Goal: Transaction & Acquisition: Purchase product/service

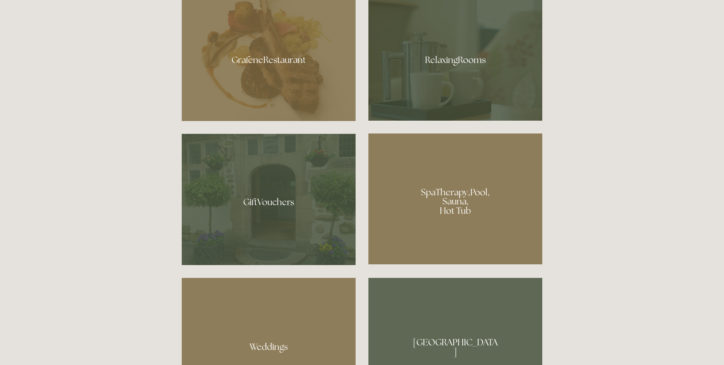
scroll to position [546, 0]
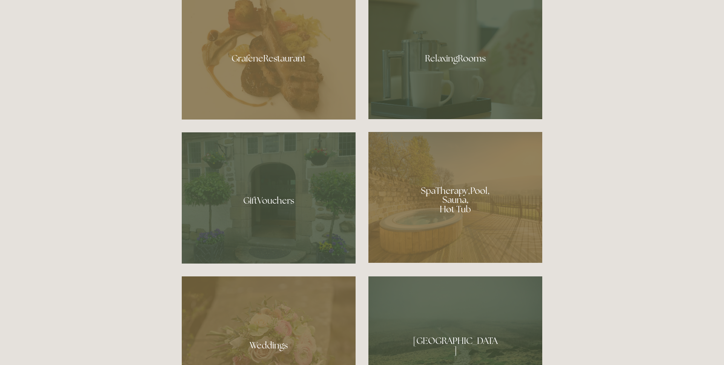
click at [460, 192] on div at bounding box center [456, 197] width 174 height 131
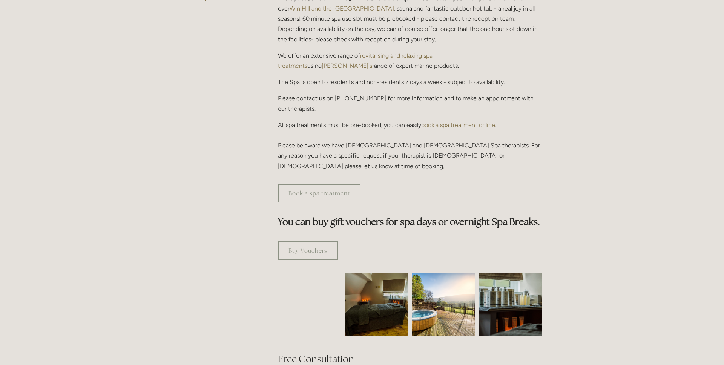
scroll to position [278, 0]
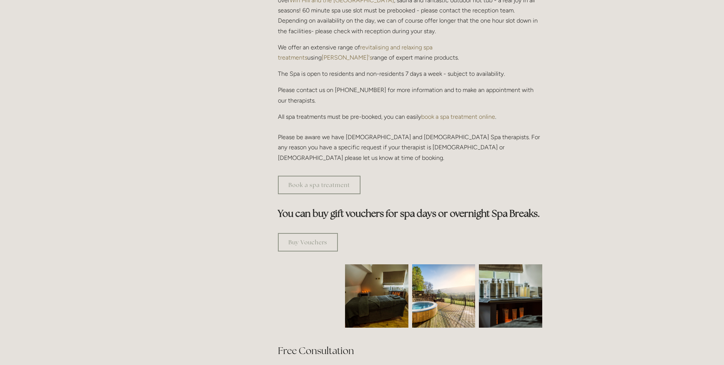
click at [429, 265] on img at bounding box center [443, 296] width 63 height 63
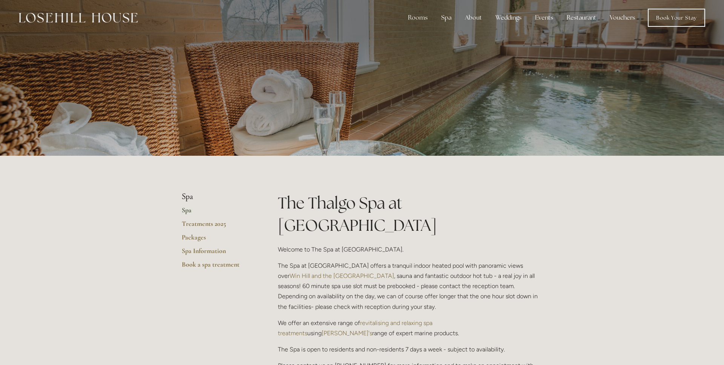
scroll to position [0, 0]
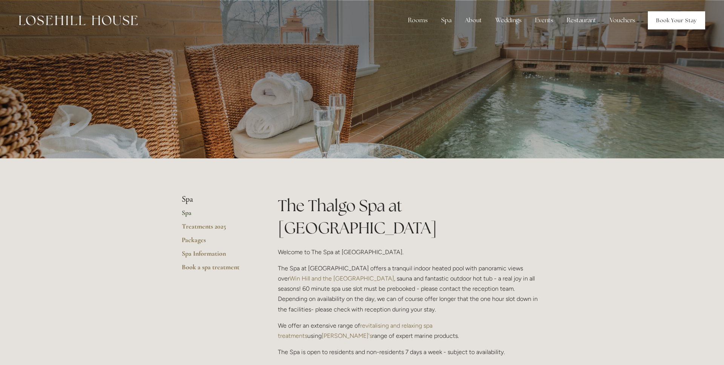
click at [674, 25] on link "Book Your Stay" at bounding box center [676, 20] width 57 height 18
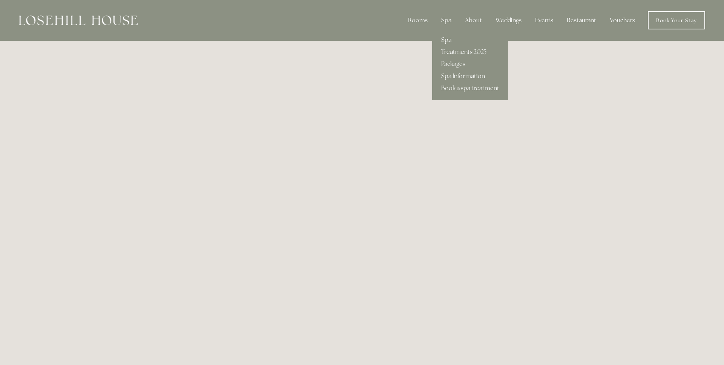
click at [448, 40] on link "Spa" at bounding box center [470, 40] width 76 height 12
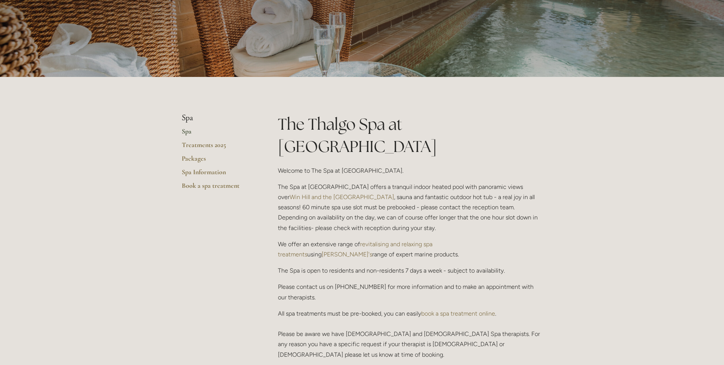
scroll to position [93, 0]
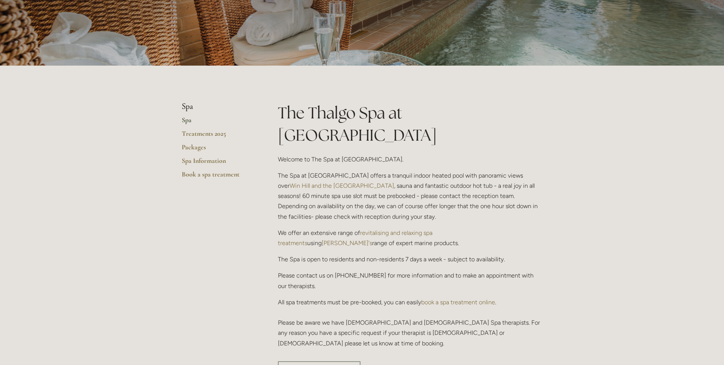
click at [189, 122] on link "Spa" at bounding box center [218, 123] width 72 height 14
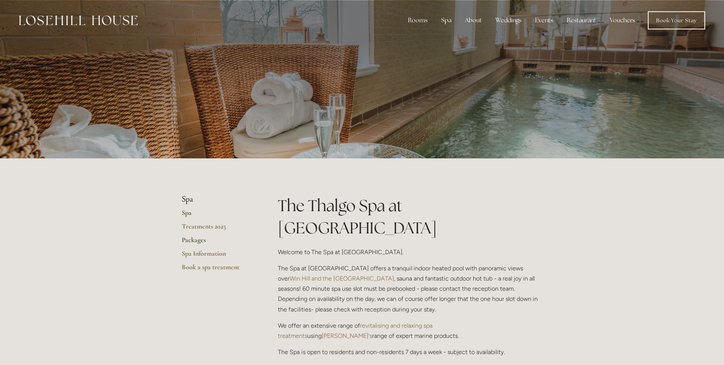
scroll to position [9, 0]
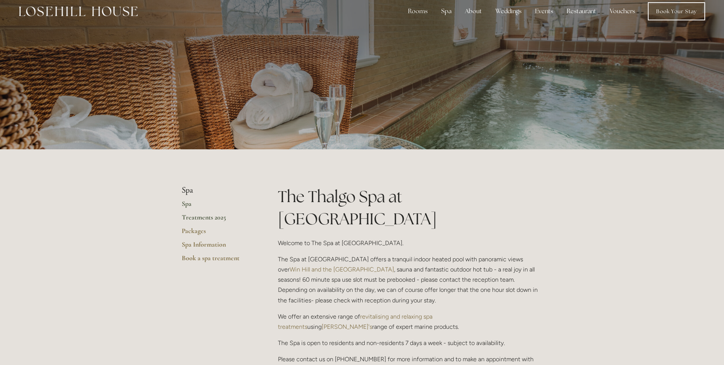
click at [209, 215] on link "Treatments 2025" at bounding box center [218, 220] width 72 height 14
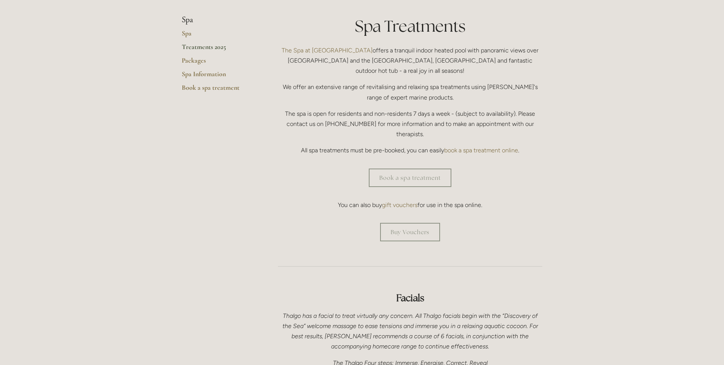
scroll to position [118, 0]
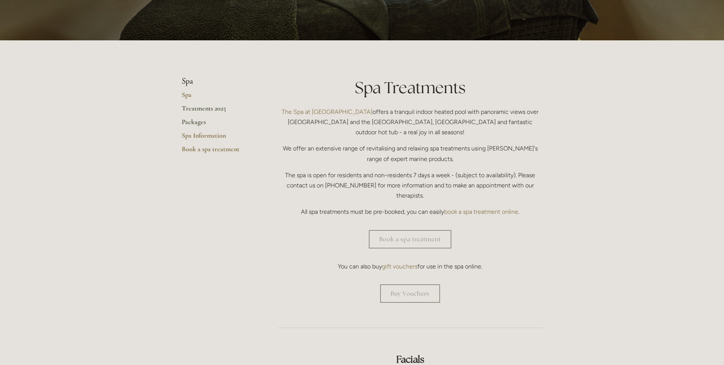
click at [189, 124] on link "Packages" at bounding box center [218, 125] width 72 height 14
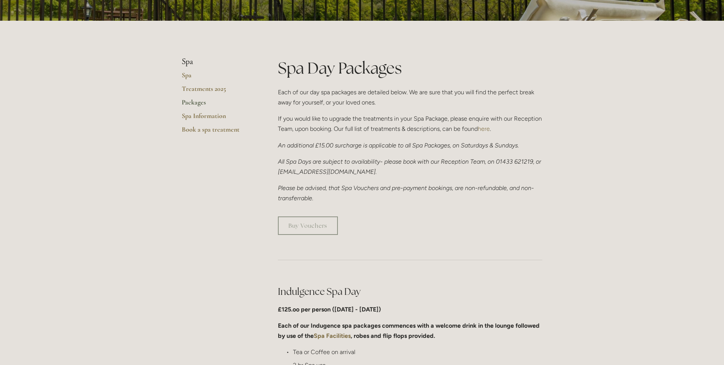
scroll to position [140, 0]
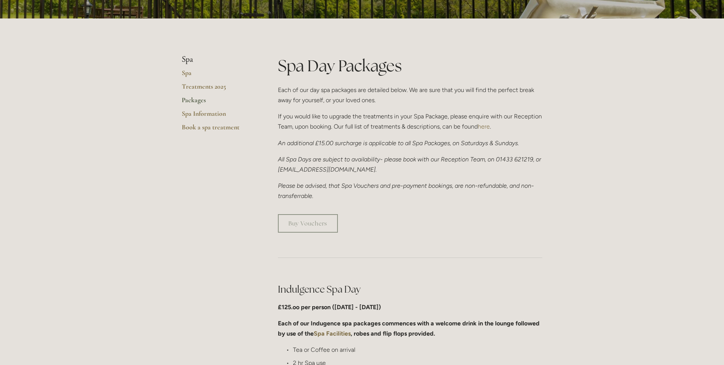
click at [334, 143] on em "An additional £15.00 surcharge is applicable to all Spa Packages, on Saturdays …" at bounding box center [398, 143] width 241 height 7
click at [390, 208] on div "Buy Vouchers" at bounding box center [410, 223] width 277 height 31
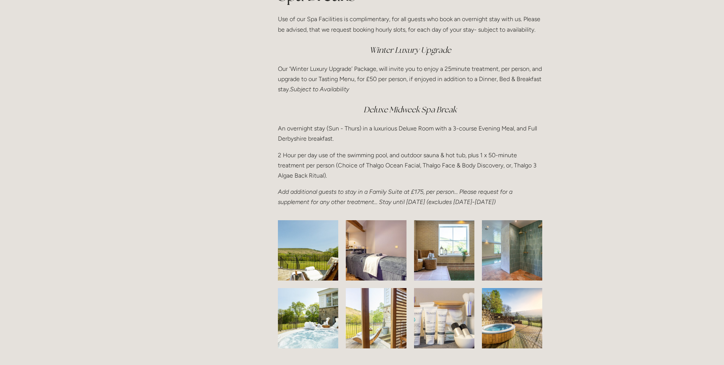
scroll to position [1051, 0]
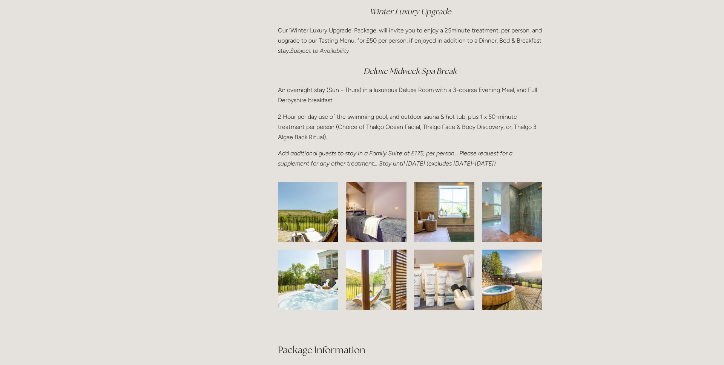
click at [313, 225] on img at bounding box center [308, 212] width 95 height 60
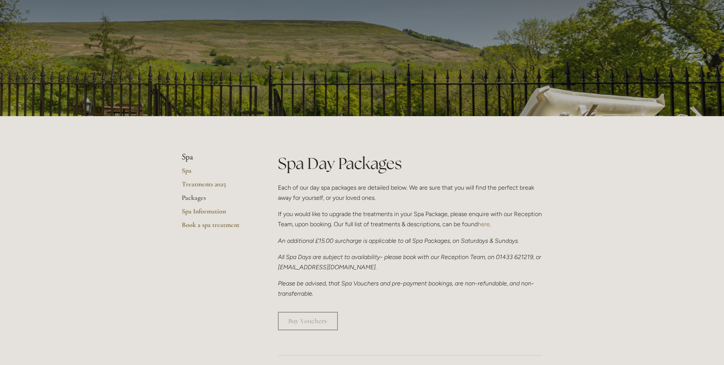
scroll to position [0, 0]
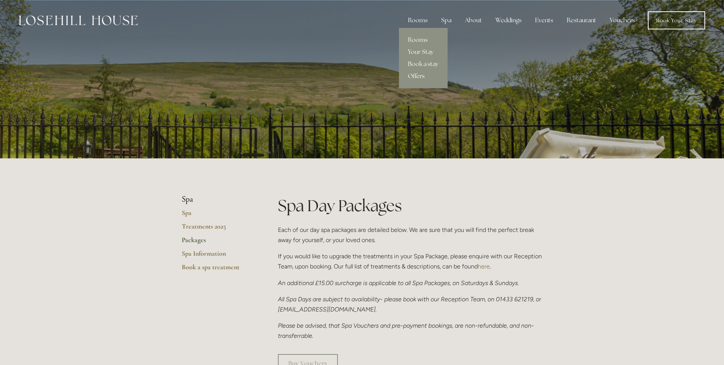
click at [423, 71] on link "Offers" at bounding box center [423, 76] width 49 height 12
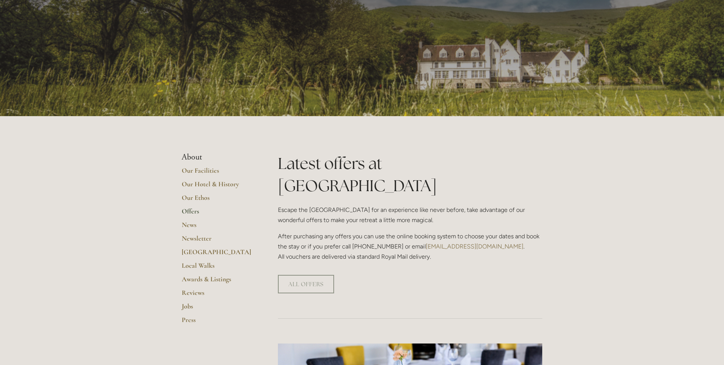
scroll to position [57, 0]
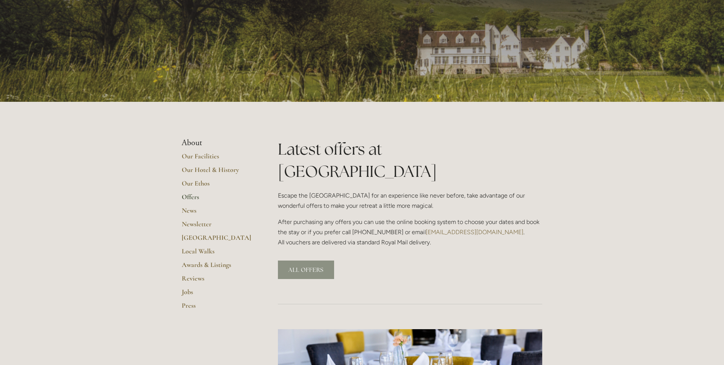
click at [305, 261] on link "ALL OFFERS" at bounding box center [306, 270] width 56 height 18
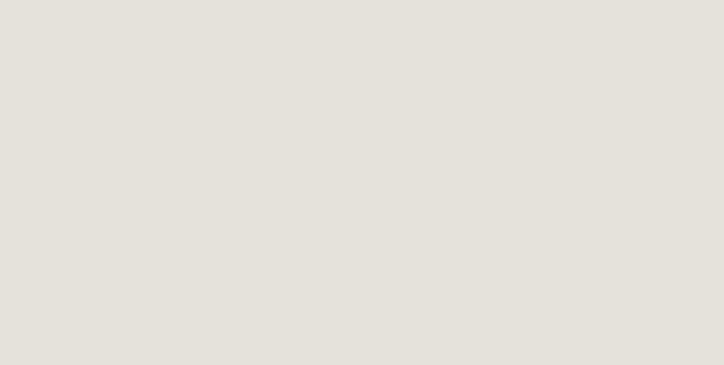
scroll to position [262, 0]
